Goal: Task Accomplishment & Management: Use online tool/utility

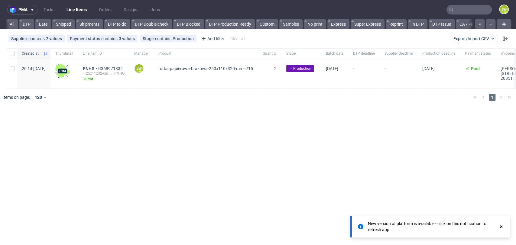
scroll to position [0, 951]
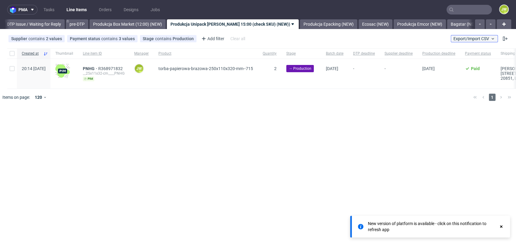
click at [470, 38] on span "Export/Import CSV" at bounding box center [474, 38] width 42 height 5
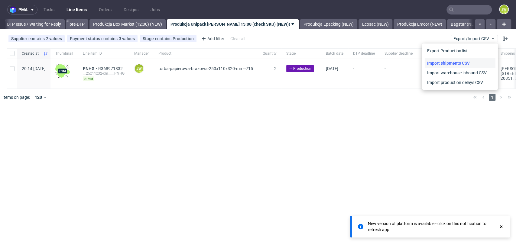
click at [440, 61] on link "Import shipments CSV" at bounding box center [460, 63] width 71 height 10
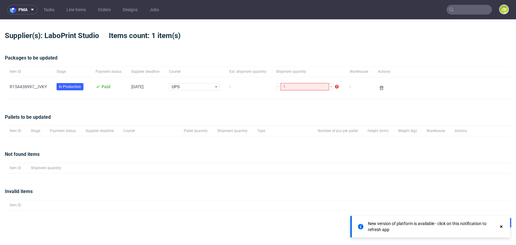
click at [502, 229] on div at bounding box center [501, 227] width 5 height 12
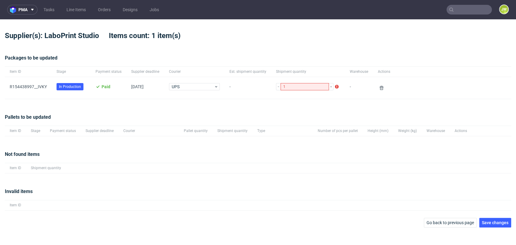
click at [501, 223] on span "Save changes" at bounding box center [495, 223] width 27 height 4
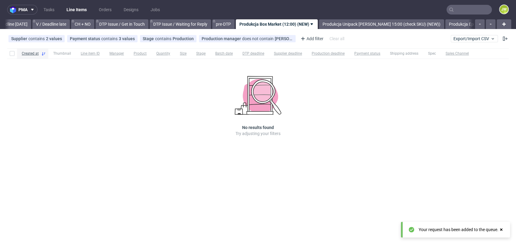
click at [194, 104] on div "Created at Thumbnail Line item ID Manager Product Quantity Size Stage Batch dat…" at bounding box center [258, 101] width 516 height 110
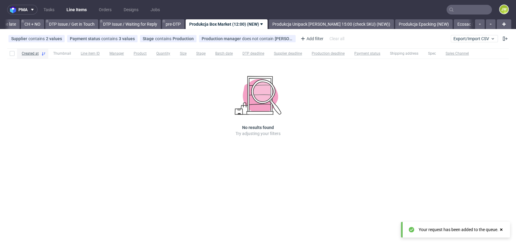
scroll to position [0, 859]
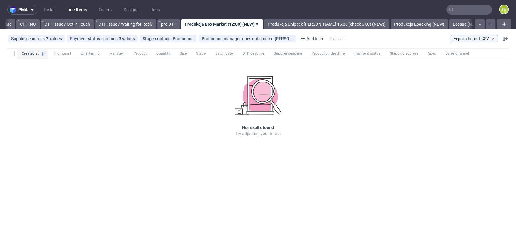
click at [478, 41] on span "Export/Import CSV" at bounding box center [474, 38] width 42 height 5
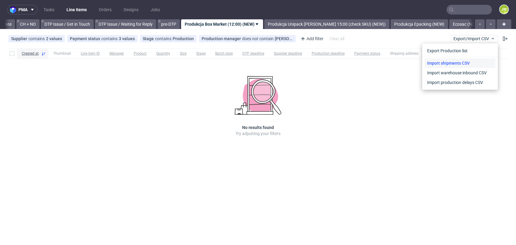
click at [447, 61] on link "Import shipments CSV" at bounding box center [460, 63] width 71 height 10
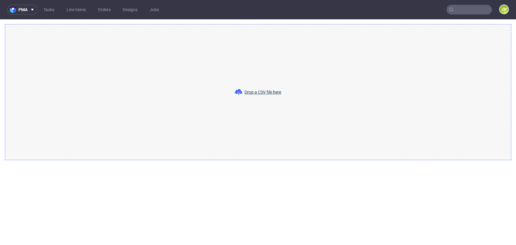
click at [245, 93] on span "Drop a CSV file here" at bounding box center [263, 92] width 37 height 6
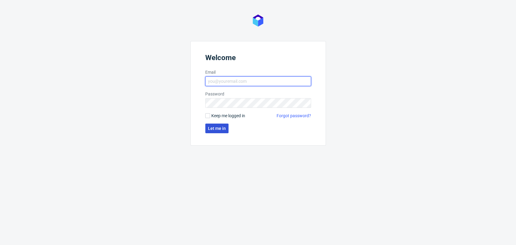
type input "[PERSON_NAME][EMAIL_ADDRESS][DOMAIN_NAME]"
click at [212, 133] on button "Let me in" at bounding box center [216, 129] width 23 height 10
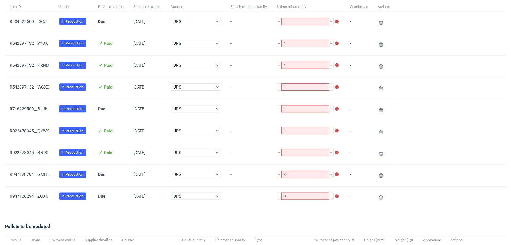
scroll to position [164, 0]
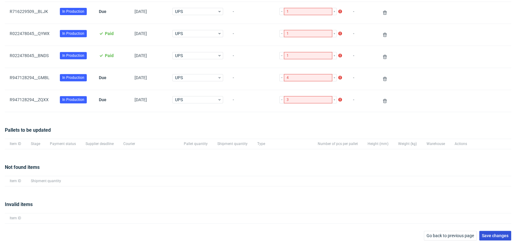
click at [496, 237] on span "Save changes" at bounding box center [495, 236] width 27 height 4
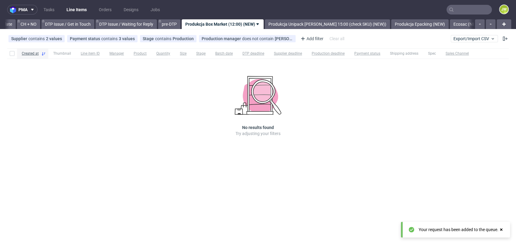
scroll to position [0, 859]
click at [458, 43] on div "Supplier contains 2 values Box Market, Mazop Group Payment status contains 3 va…" at bounding box center [258, 38] width 516 height 15
click at [457, 41] on div "Supplier contains 2 values Box Market, Mazop Group Payment status contains 3 va…" at bounding box center [258, 38] width 516 height 15
click at [457, 41] on button "Export/Import CSV" at bounding box center [474, 38] width 47 height 7
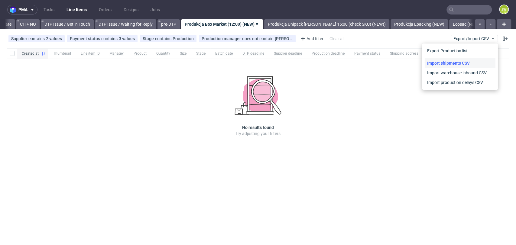
click at [442, 63] on link "Import shipments CSV" at bounding box center [460, 63] width 71 height 10
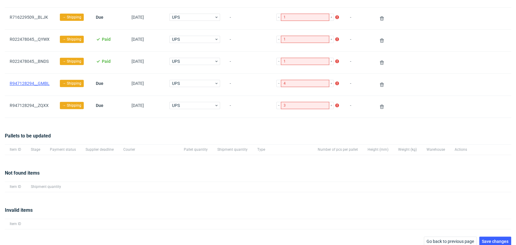
scroll to position [164, 0]
